Goal: Task Accomplishment & Management: Manage account settings

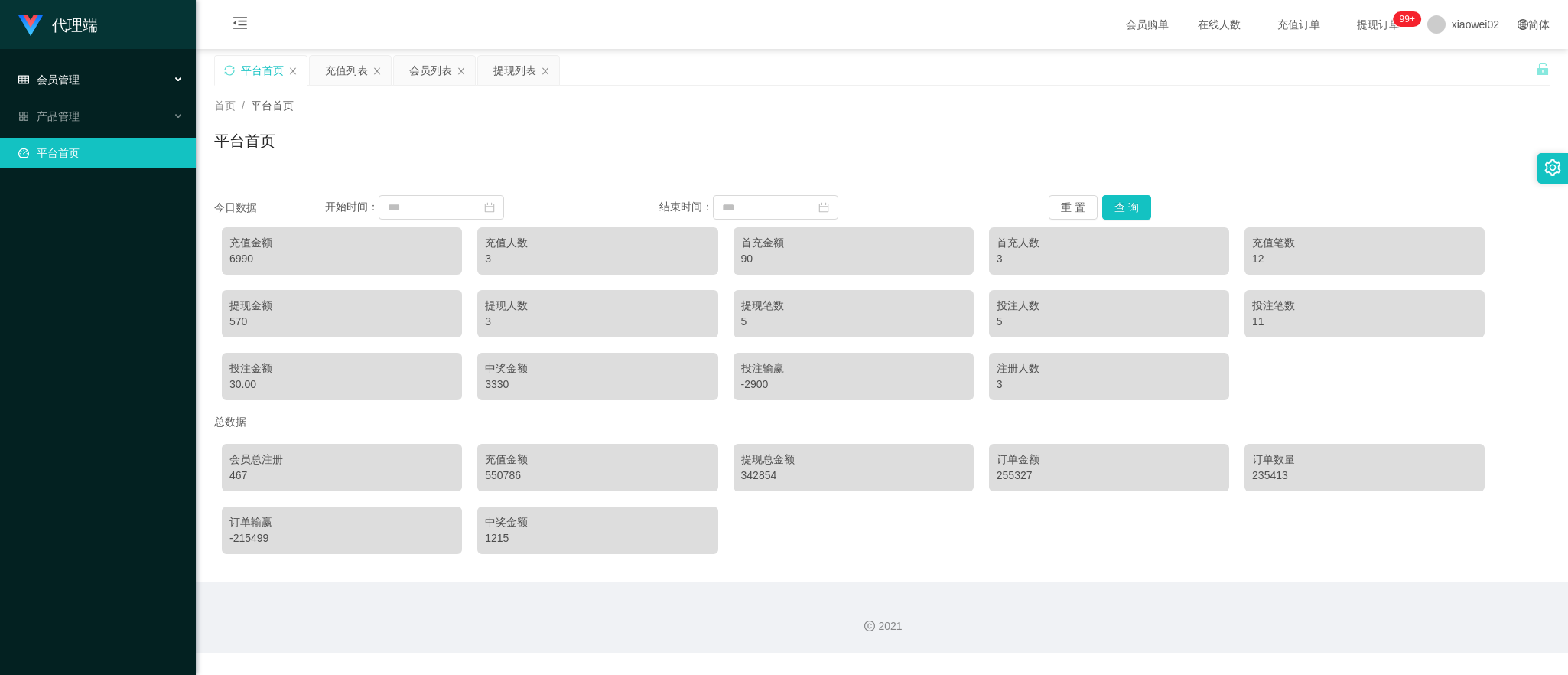
click at [112, 74] on div "会员管理" at bounding box center [98, 79] width 196 height 31
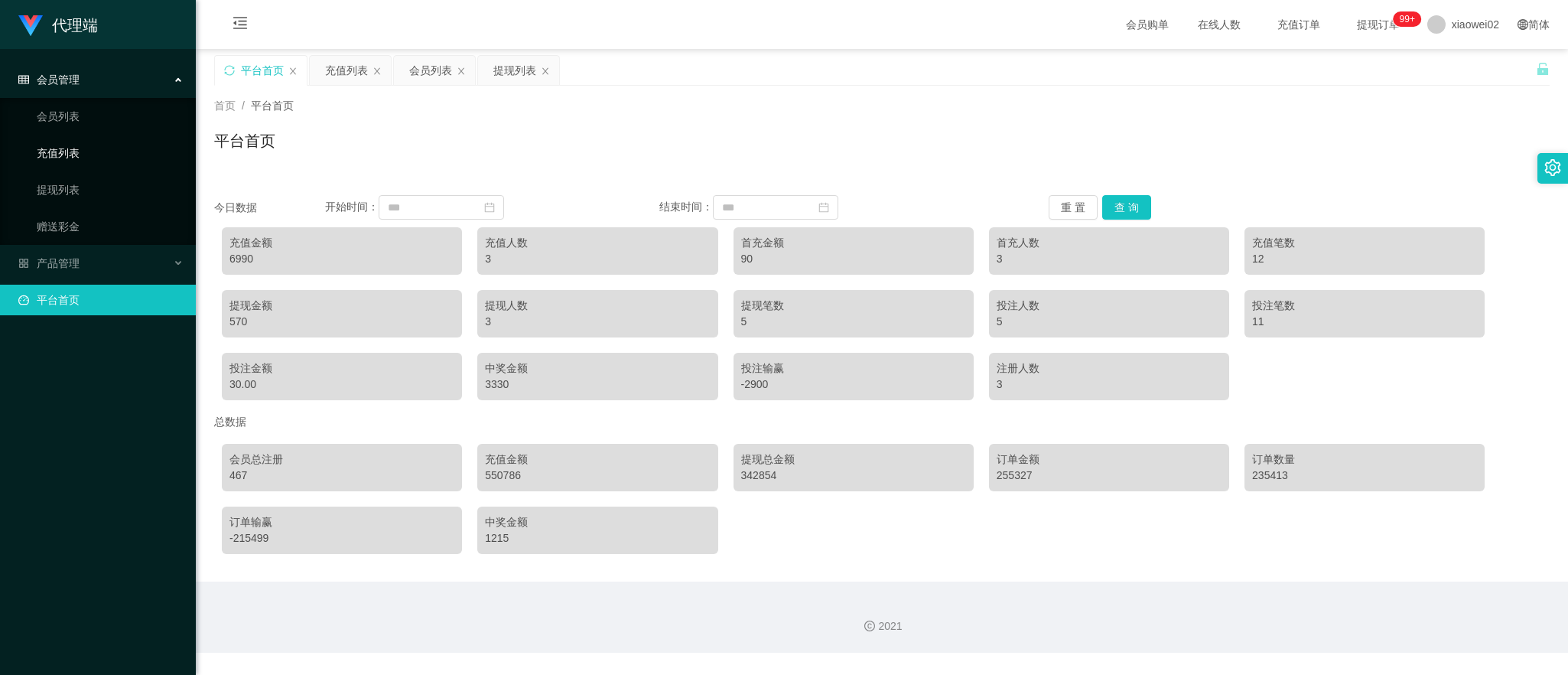
click at [93, 147] on link "充值列表" at bounding box center [110, 153] width 147 height 31
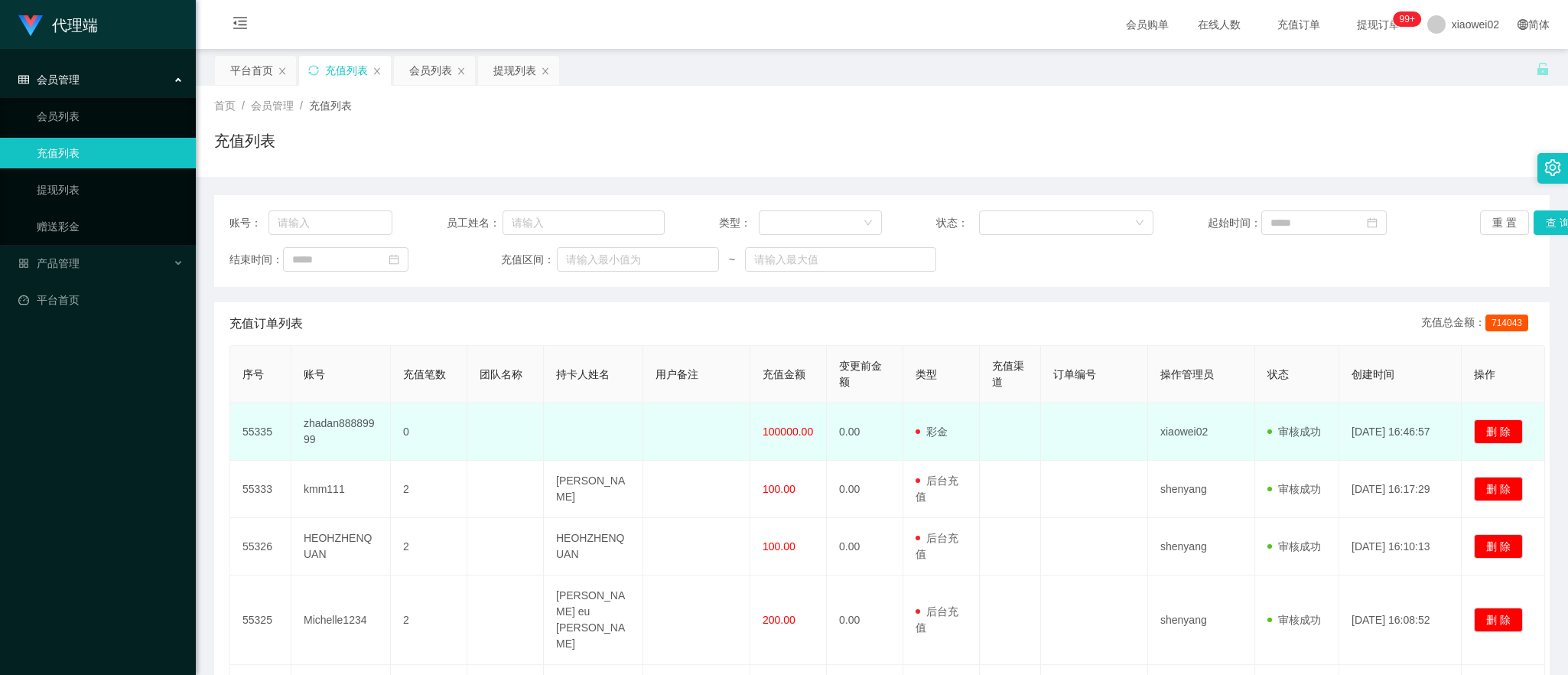
click at [776, 441] on td "100000.00" at bounding box center [788, 431] width 77 height 57
